Goal: Task Accomplishment & Management: Manage account settings

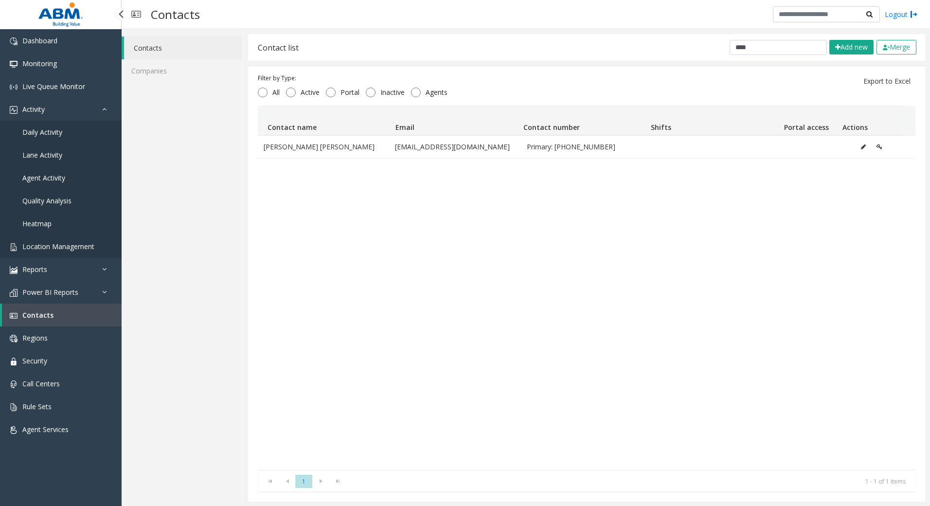
click at [45, 245] on span "Location Management" at bounding box center [58, 246] width 72 height 9
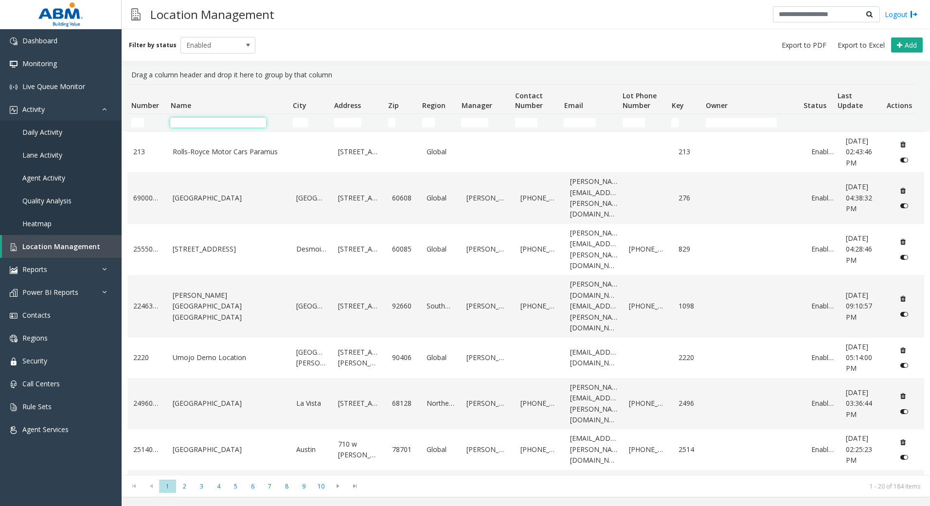
drag, startPoint x: 249, startPoint y: 126, endPoint x: 250, endPoint y: 122, distance: 5.0
click at [249, 126] on input "Name Filter" at bounding box center [218, 123] width 96 height 10
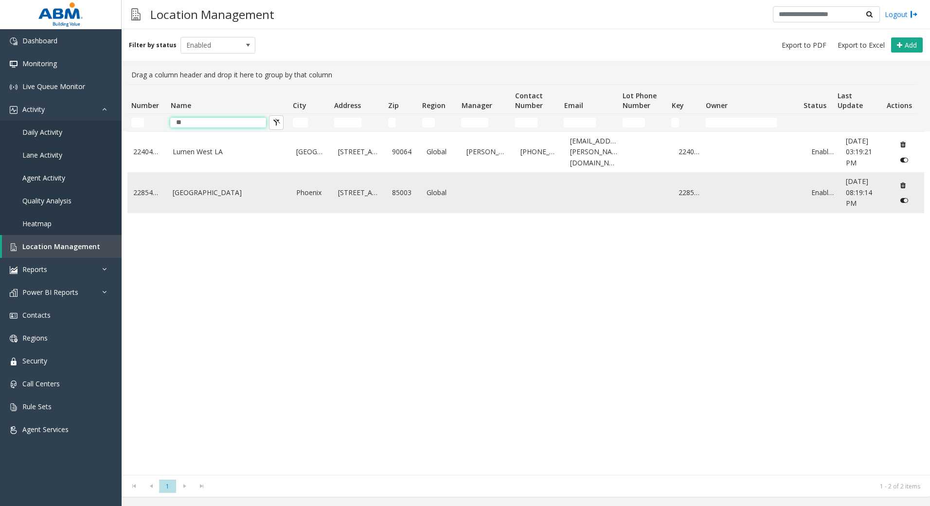
type input "**"
click at [251, 188] on link "[GEOGRAPHIC_DATA]" at bounding box center [229, 192] width 112 height 11
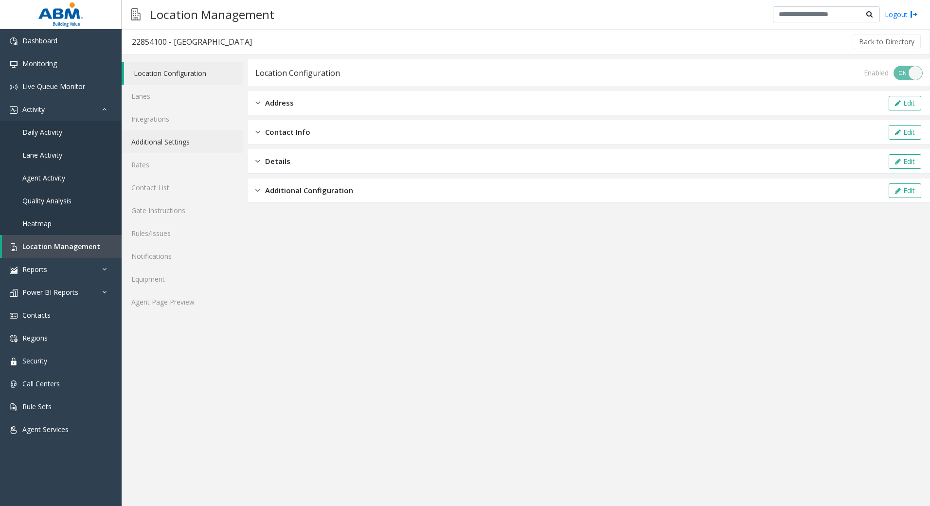
click at [162, 142] on link "Additional Settings" at bounding box center [182, 141] width 121 height 23
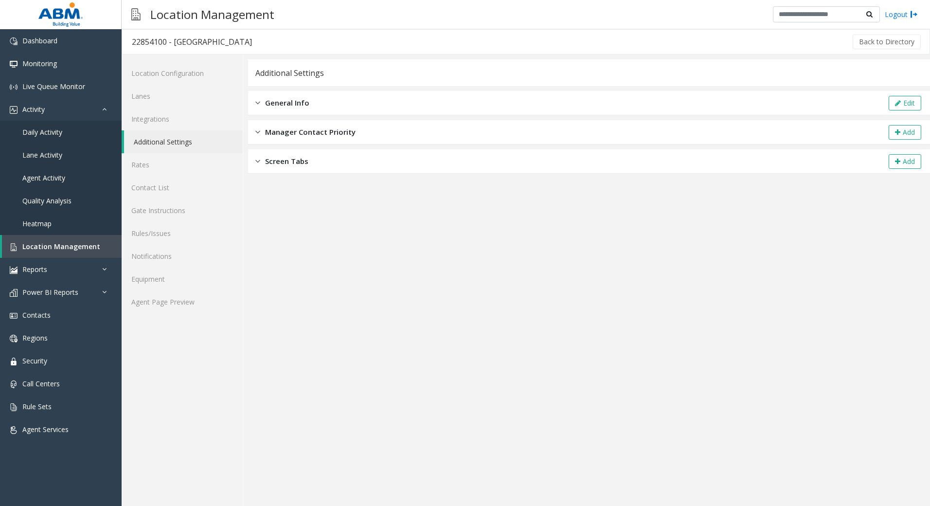
click at [296, 98] on span "General Info" at bounding box center [287, 102] width 44 height 11
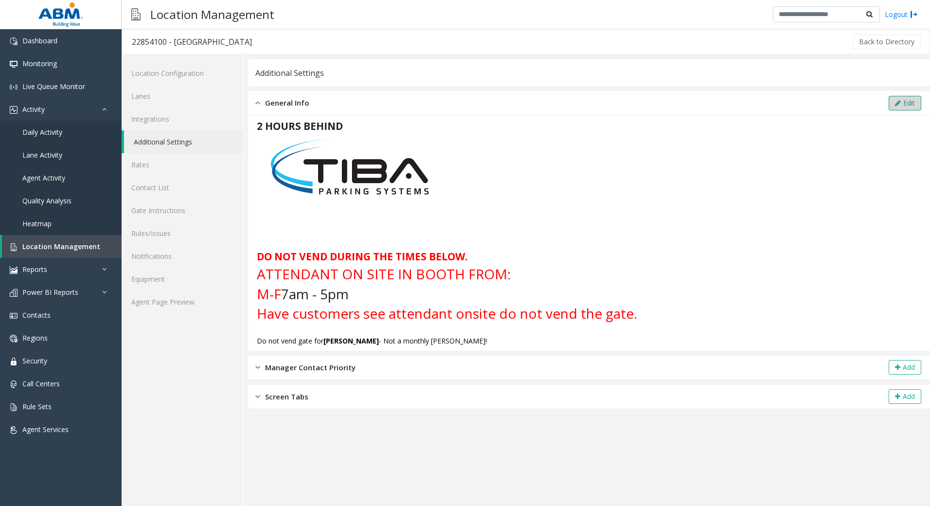
click at [895, 100] on icon at bounding box center [898, 103] width 6 height 7
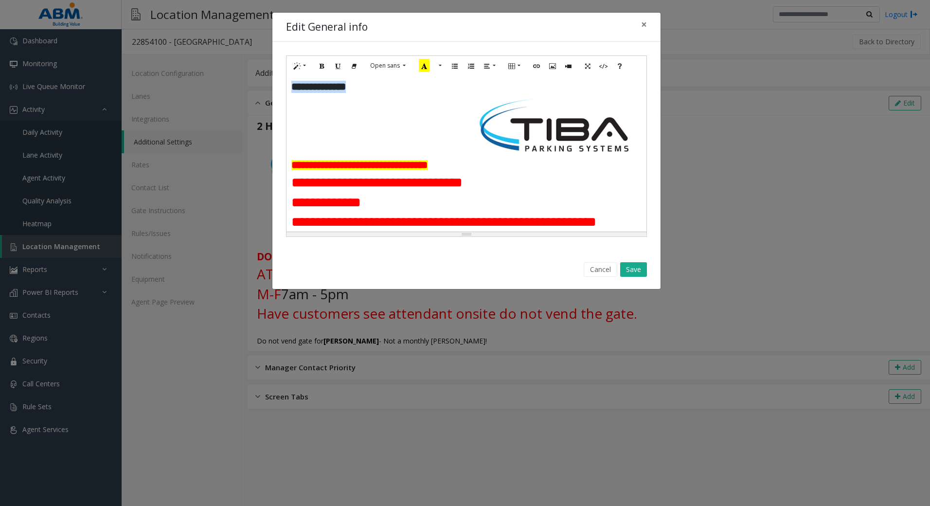
drag, startPoint x: 388, startPoint y: 87, endPoint x: 268, endPoint y: 90, distance: 120.2
click at [268, 90] on div "**********" at bounding box center [465, 253] width 930 height 506
click at [438, 64] on button "More Color" at bounding box center [439, 65] width 10 height 15
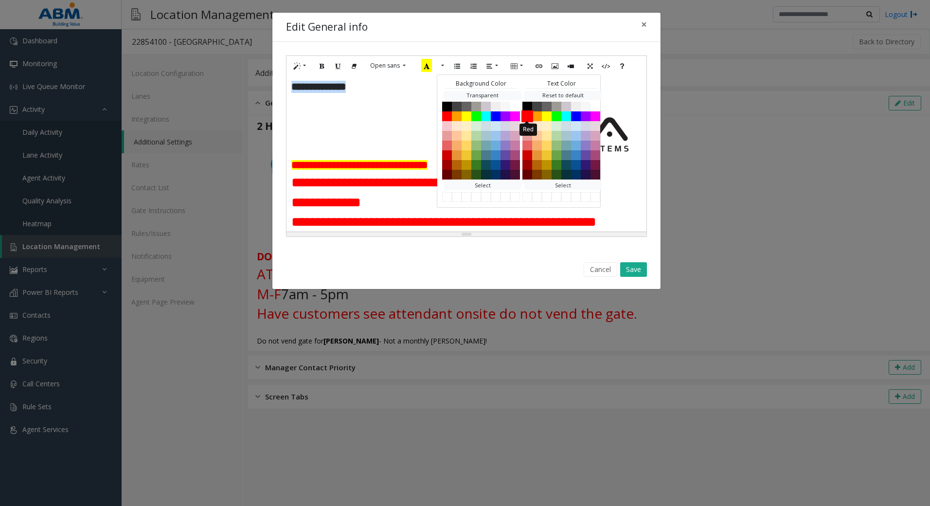
click at [524, 116] on button "Red" at bounding box center [527, 116] width 12 height 12
click at [638, 266] on button "Save" at bounding box center [633, 269] width 27 height 15
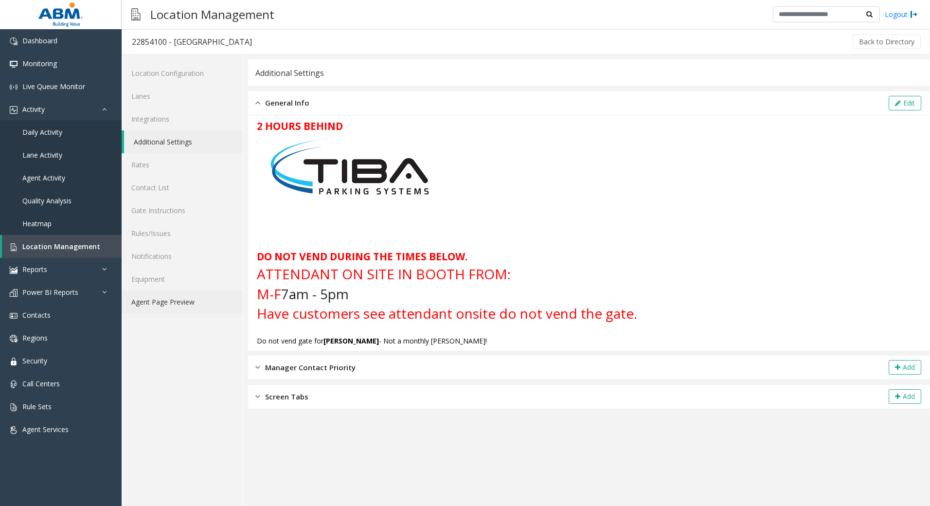
click at [194, 299] on link "Agent Page Preview" at bounding box center [182, 301] width 121 height 23
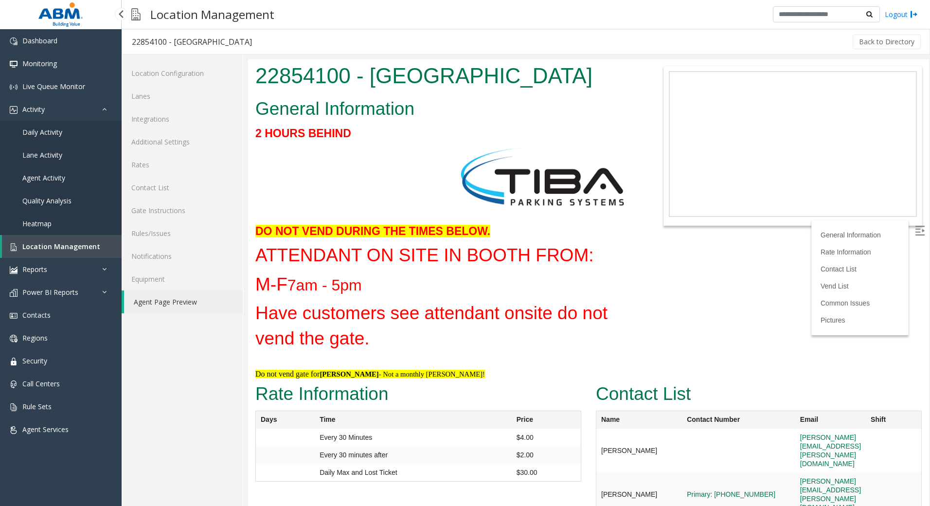
click at [62, 249] on span "Location Management" at bounding box center [61, 246] width 78 height 9
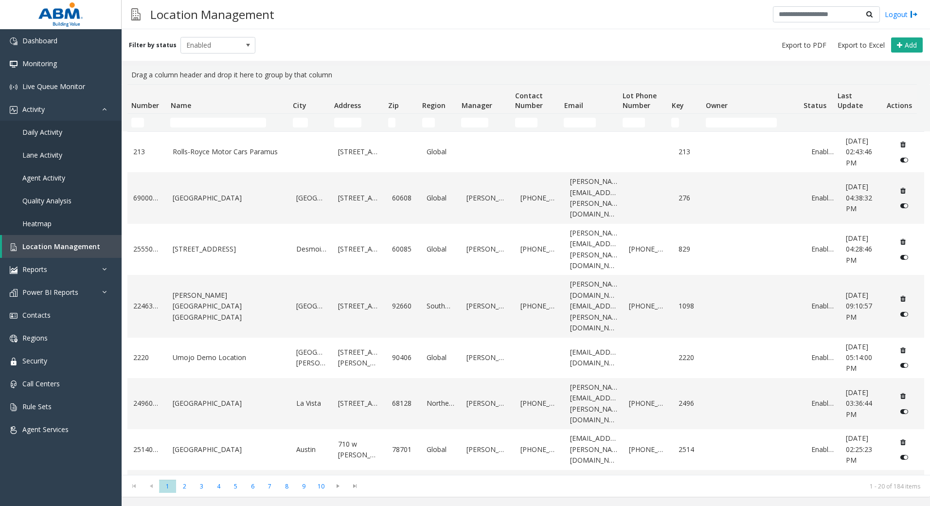
click at [230, 128] on td "Name Filter" at bounding box center [227, 123] width 122 height 18
click at [228, 121] on input "Name Filter" at bounding box center [218, 123] width 96 height 10
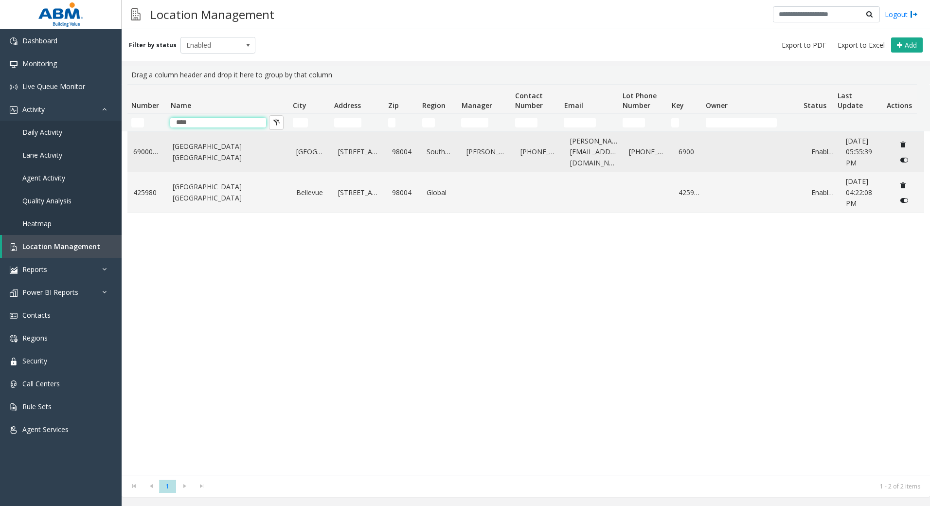
type input "****"
click at [236, 158] on td "[GEOGRAPHIC_DATA] [GEOGRAPHIC_DATA]" at bounding box center [229, 152] width 124 height 40
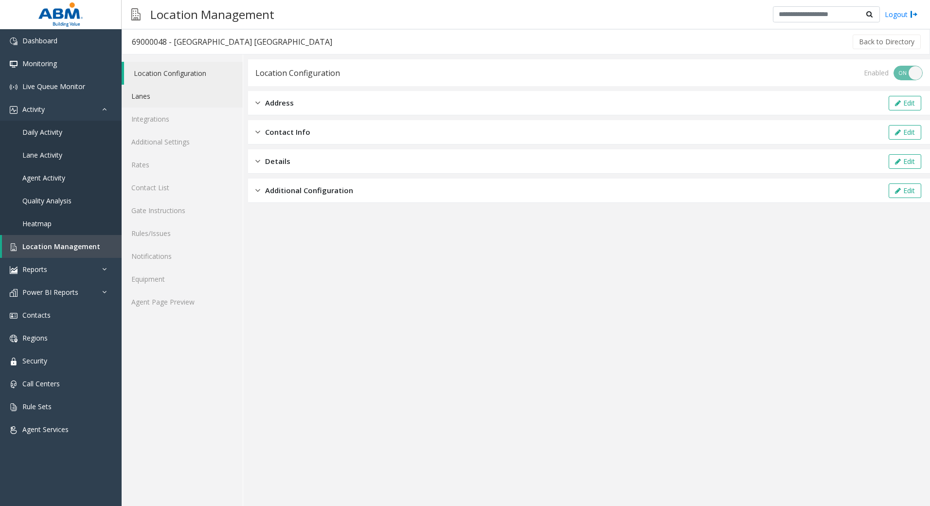
click at [169, 99] on link "Lanes" at bounding box center [182, 96] width 121 height 23
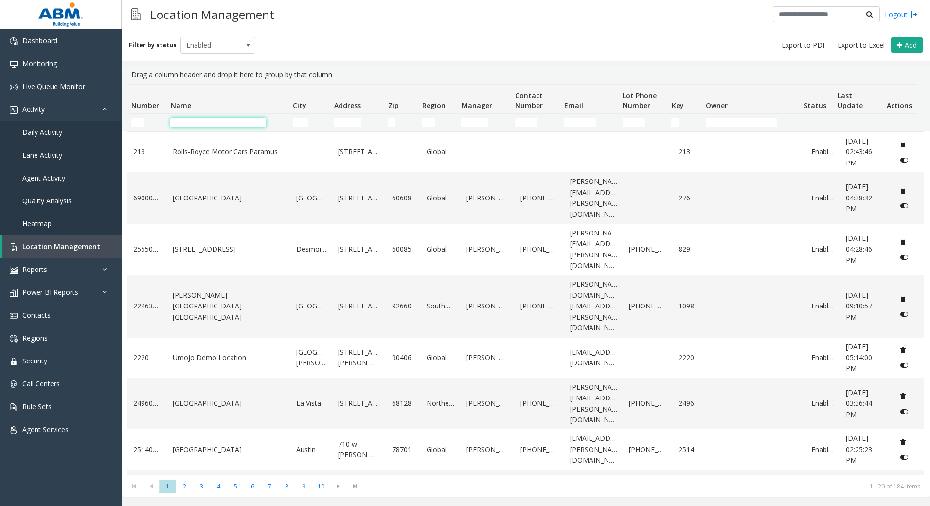
click at [204, 120] on input "Name Filter" at bounding box center [218, 123] width 96 height 10
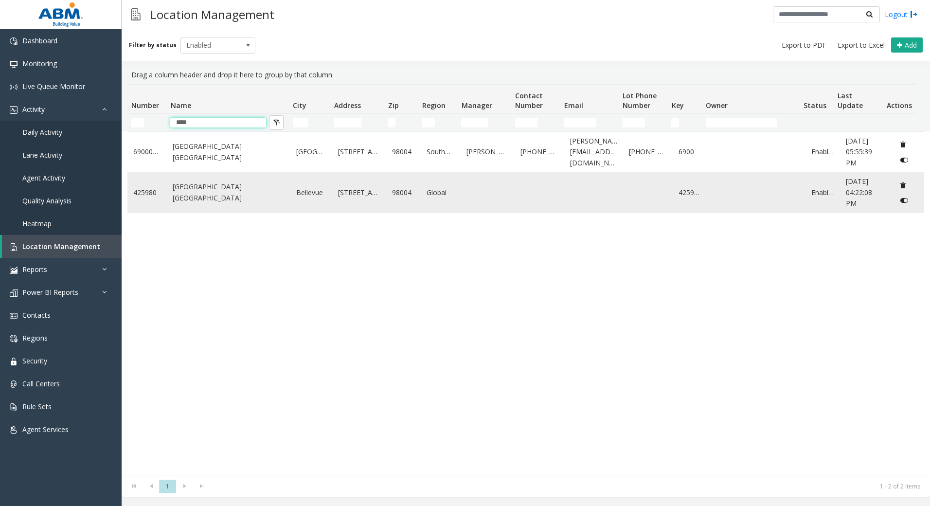
type input "****"
click at [238, 202] on td "[GEOGRAPHIC_DATA] [GEOGRAPHIC_DATA]" at bounding box center [229, 192] width 124 height 40
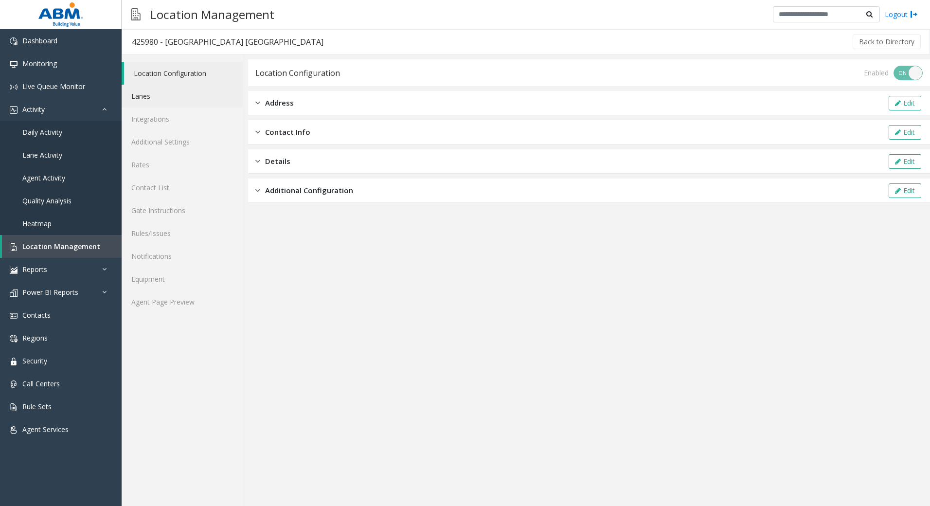
click at [162, 100] on link "Lanes" at bounding box center [182, 96] width 121 height 23
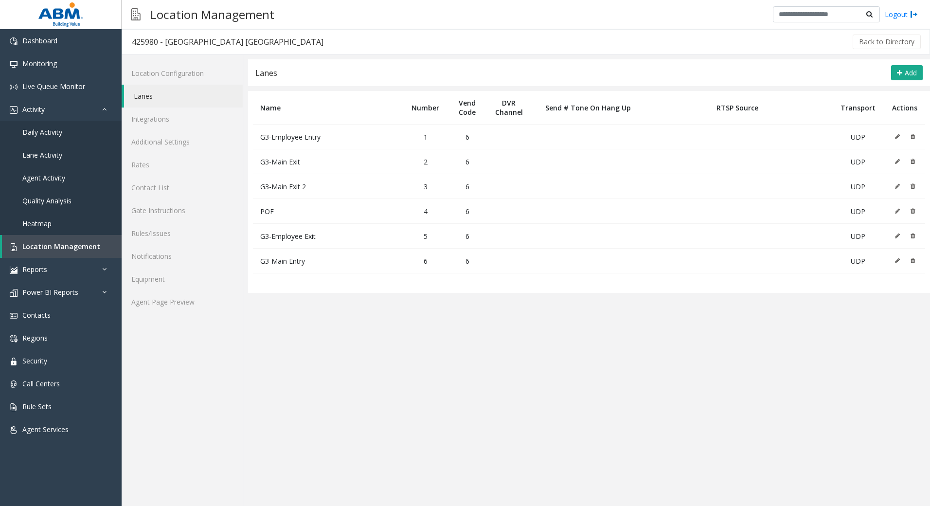
click at [366, 442] on app-lanes "Lanes Add Name Number Vend Code DVR Channel Send # Tone On Hang Up RTSP Source …" at bounding box center [589, 282] width 682 height 446
click at [43, 83] on span "Live Queue Monitor" at bounding box center [53, 86] width 63 height 9
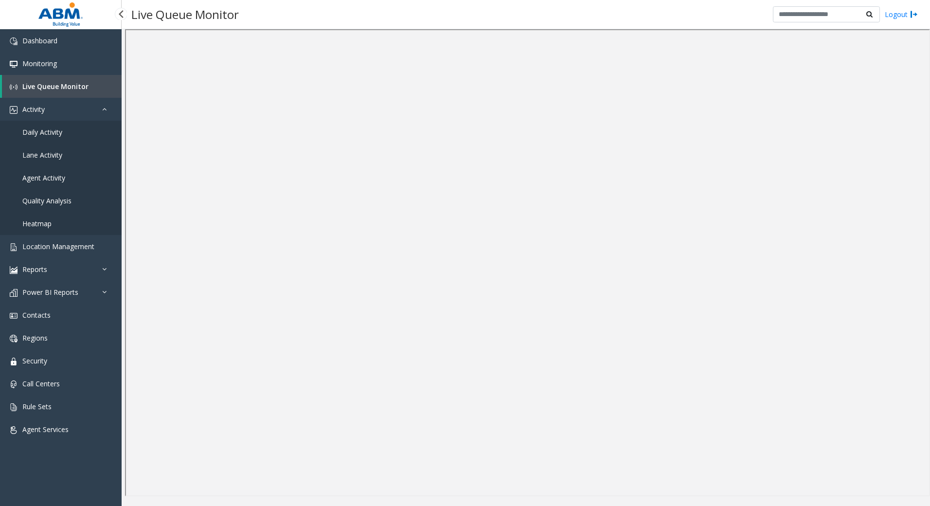
click at [49, 134] on span "Daily Activity" at bounding box center [42, 131] width 40 height 9
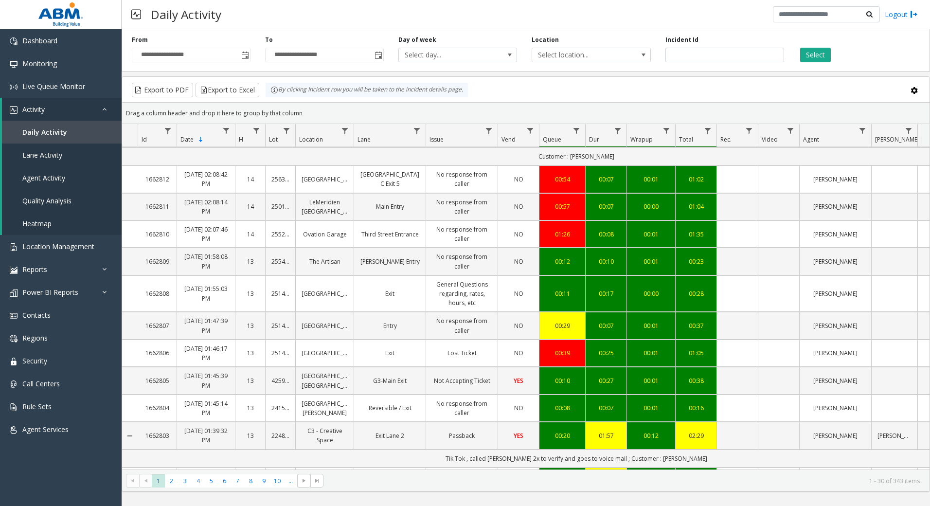
scroll to position [49, 0]
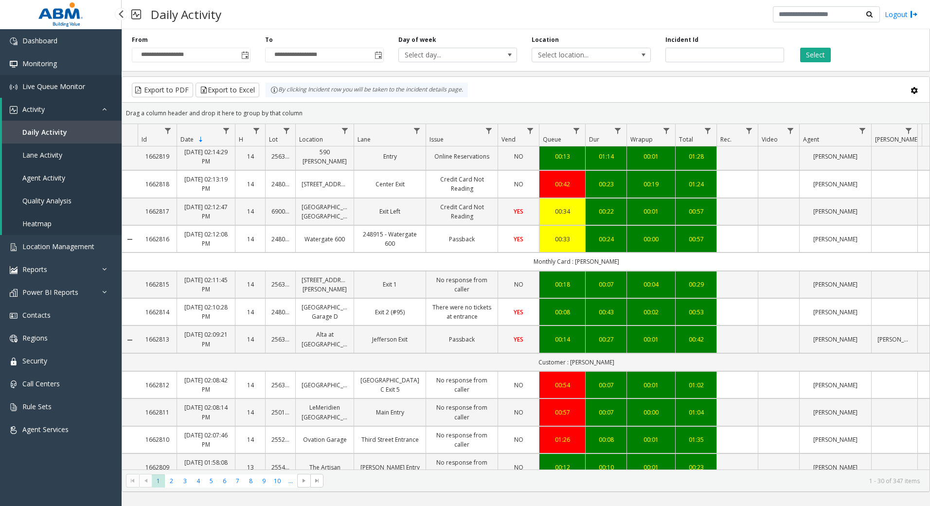
click at [59, 84] on span "Live Queue Monitor" at bounding box center [53, 86] width 63 height 9
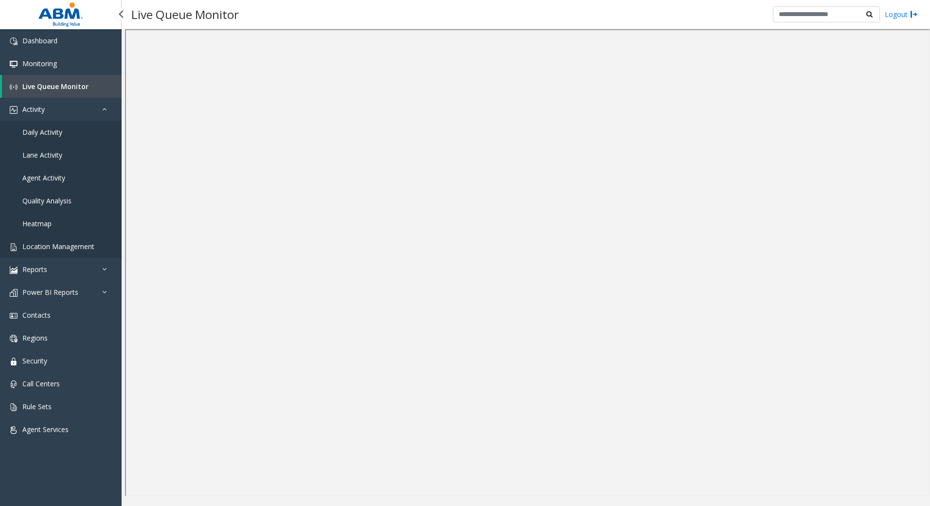
click at [52, 247] on span "Location Management" at bounding box center [58, 246] width 72 height 9
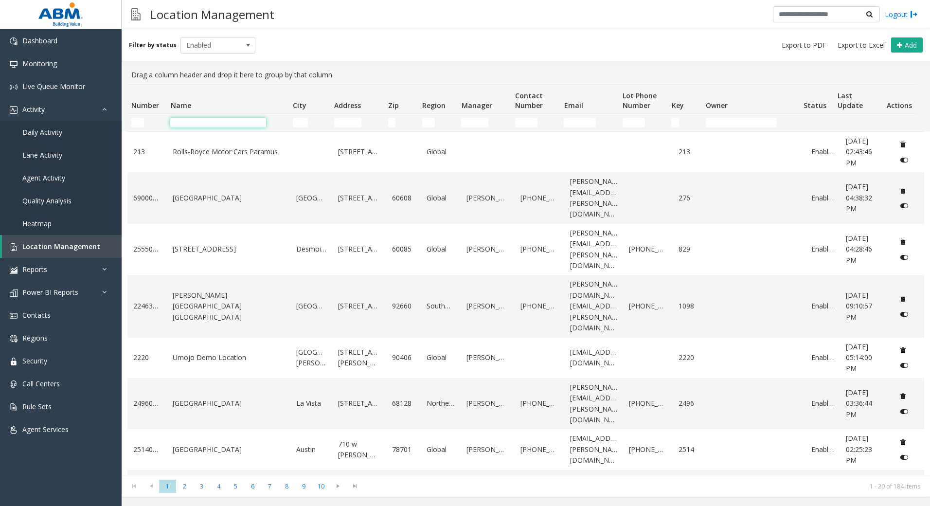
click at [228, 123] on input "Name Filter" at bounding box center [218, 123] width 96 height 10
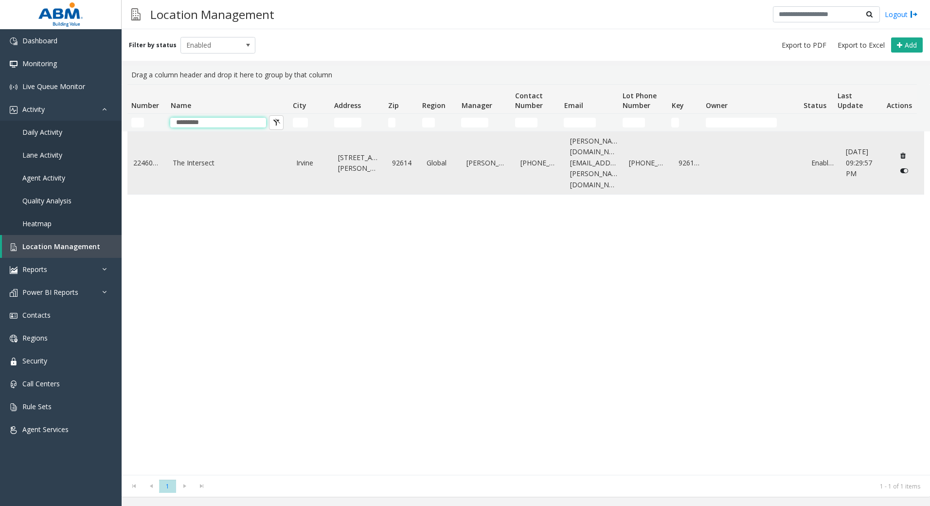
type input "*********"
click at [209, 158] on link "The Intersect" at bounding box center [229, 163] width 112 height 11
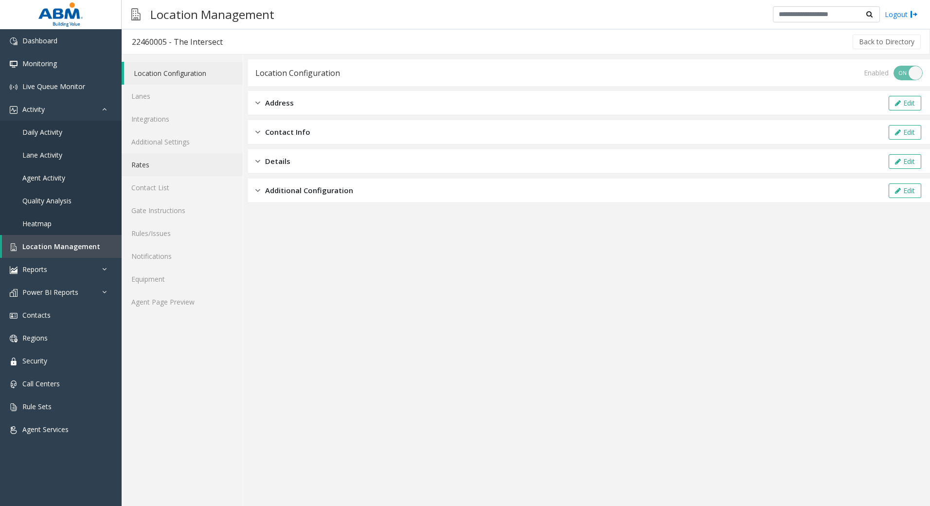
click at [175, 169] on link "Rates" at bounding box center [182, 164] width 121 height 23
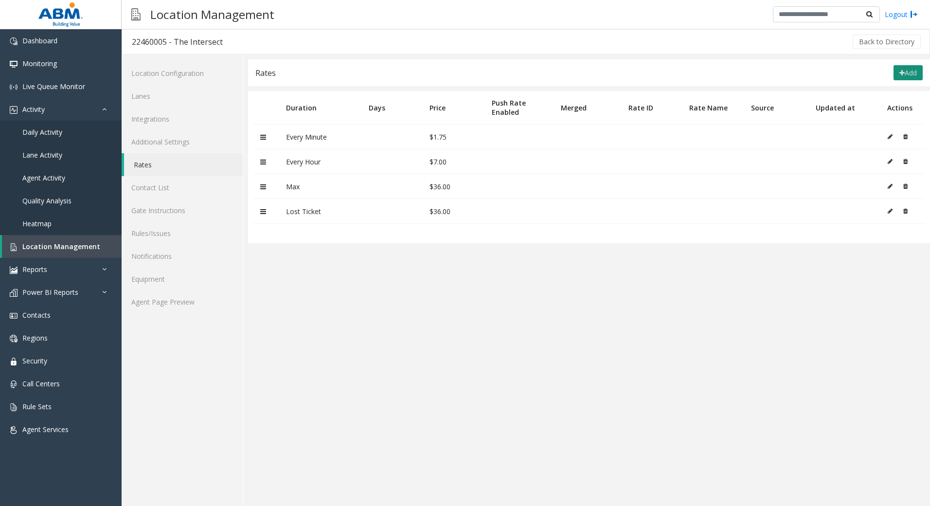
click at [906, 65] on button "Add" at bounding box center [907, 73] width 29 height 16
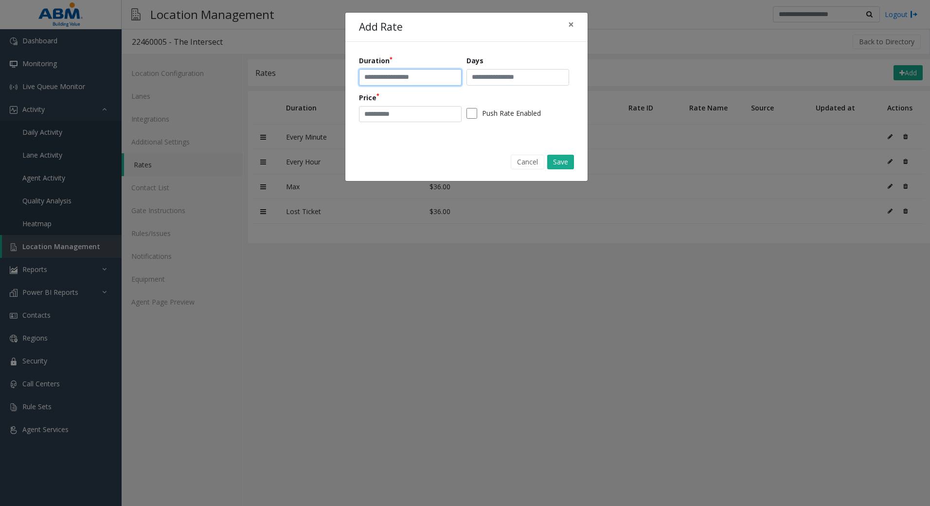
click at [406, 75] on input "text" at bounding box center [410, 77] width 103 height 17
type input "**********"
click at [431, 116] on input "number" at bounding box center [410, 114] width 103 height 17
type input "****"
click at [568, 161] on button "Save" at bounding box center [560, 162] width 27 height 15
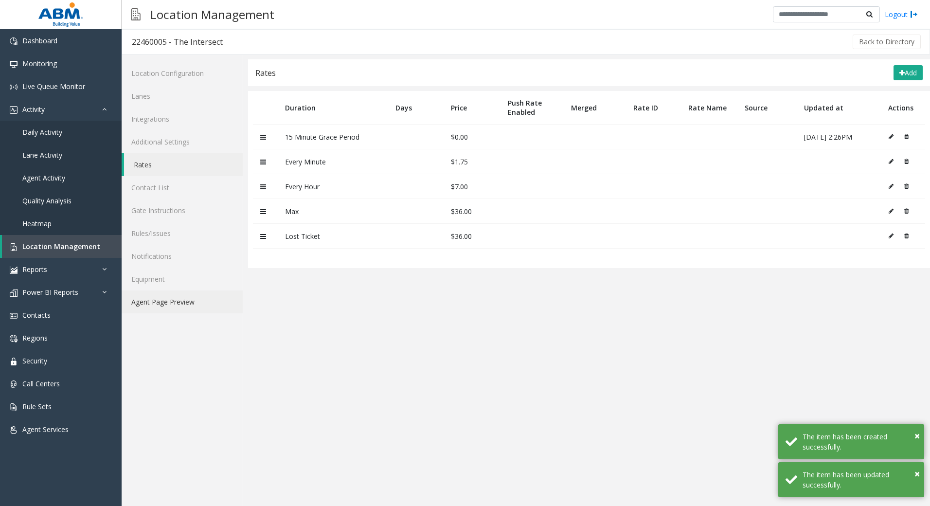
click at [190, 302] on link "Agent Page Preview" at bounding box center [182, 301] width 121 height 23
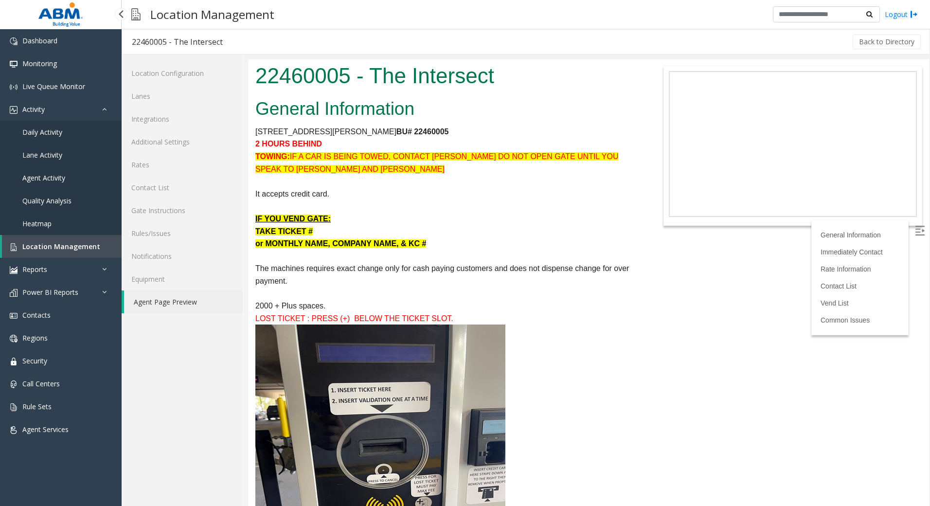
click at [59, 249] on span "Location Management" at bounding box center [61, 246] width 78 height 9
